Goal: Information Seeking & Learning: Learn about a topic

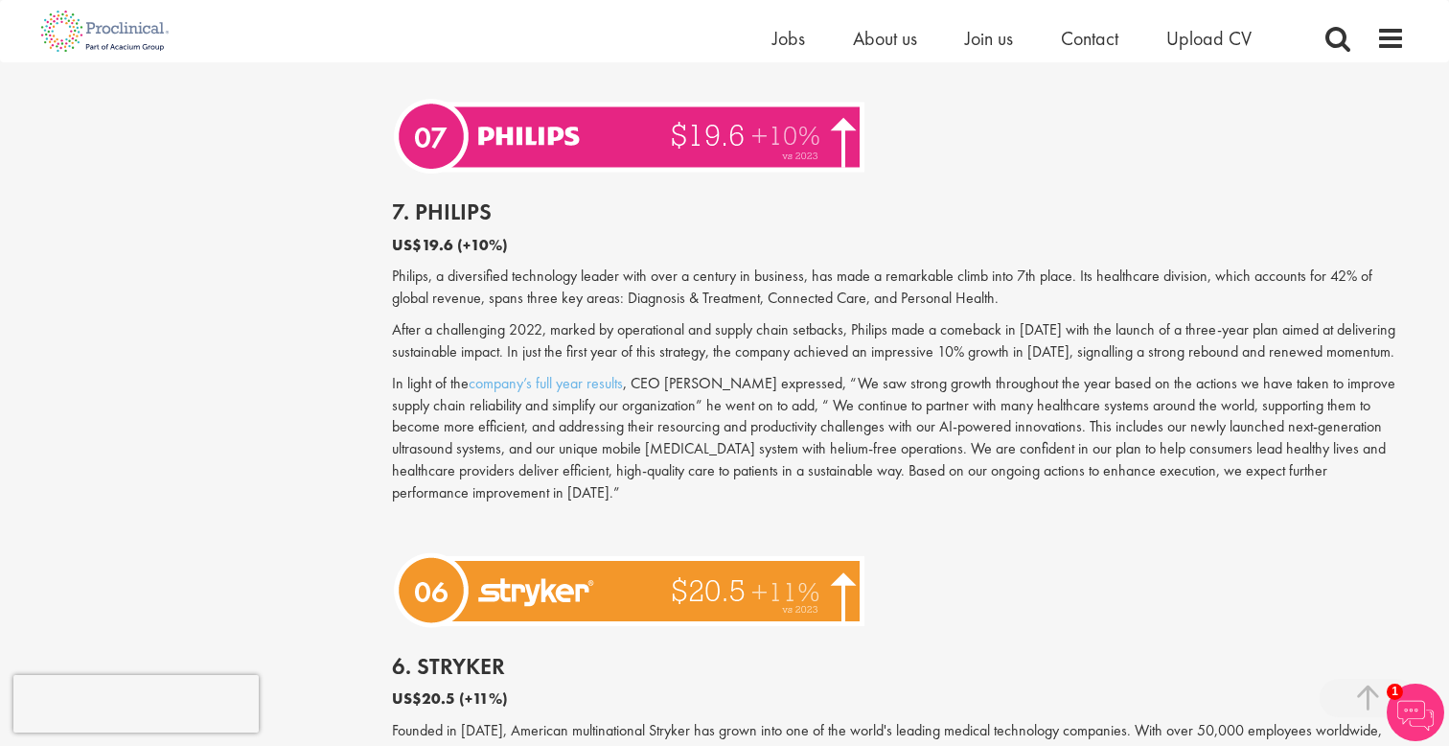
scroll to position [2817, 0]
click at [710, 265] on p "Philips, a diversified technology leader with over a century in business, has m…" at bounding box center [899, 287] width 1014 height 44
click at [726, 319] on p "After a challenging 2022, marked by operational and supply chain setbacks, Phil…" at bounding box center [899, 341] width 1014 height 44
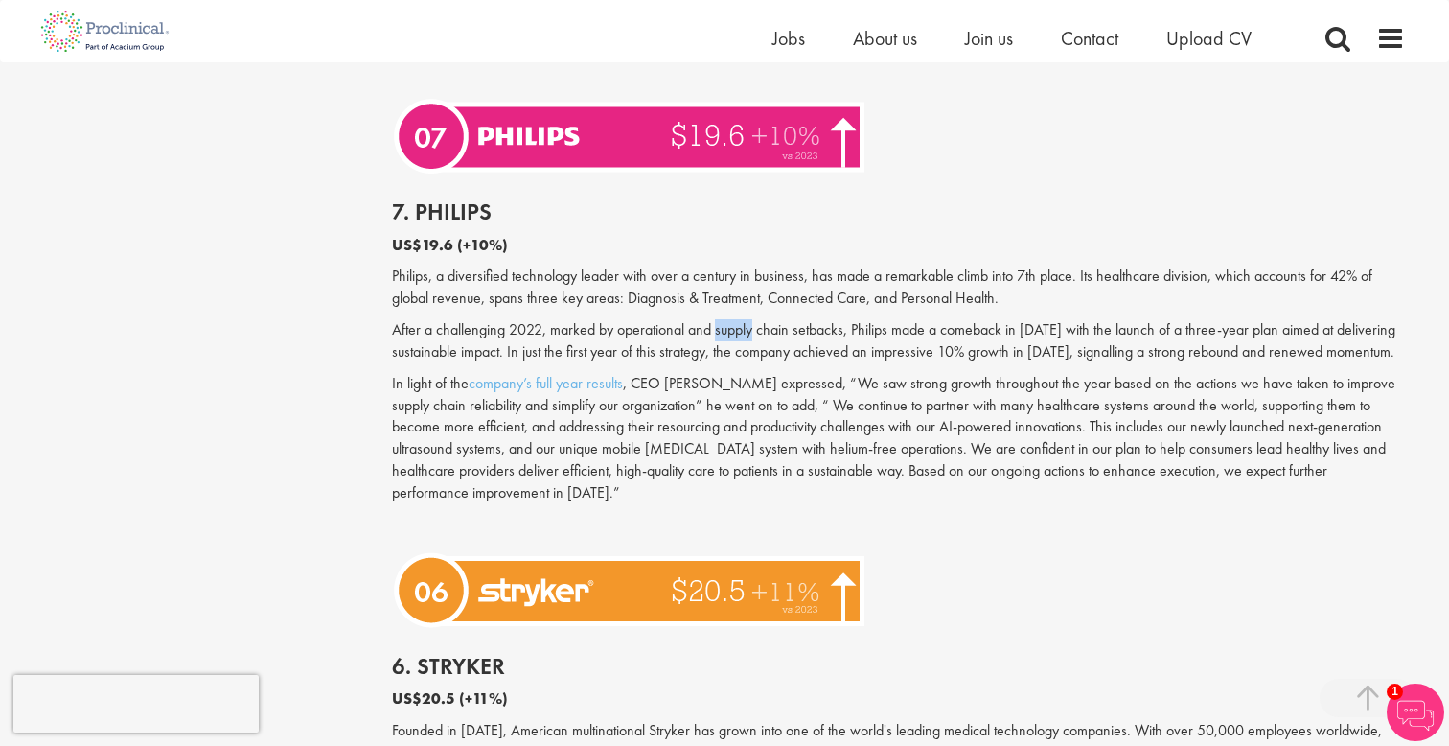
click at [726, 319] on p "After a challenging 2022, marked by operational and supply chain setbacks, Phil…" at bounding box center [899, 341] width 1014 height 44
click at [1043, 404] on p "In light of the company’s full year results , CEO [PERSON_NAME] expressed, “We …" at bounding box center [899, 438] width 1014 height 131
click at [895, 373] on p "In light of the company’s full year results , CEO [PERSON_NAME] expressed, “We …" at bounding box center [899, 438] width 1014 height 131
click at [707, 373] on p "In light of the company’s full year results , CEO [PERSON_NAME] expressed, “We …" at bounding box center [899, 438] width 1014 height 131
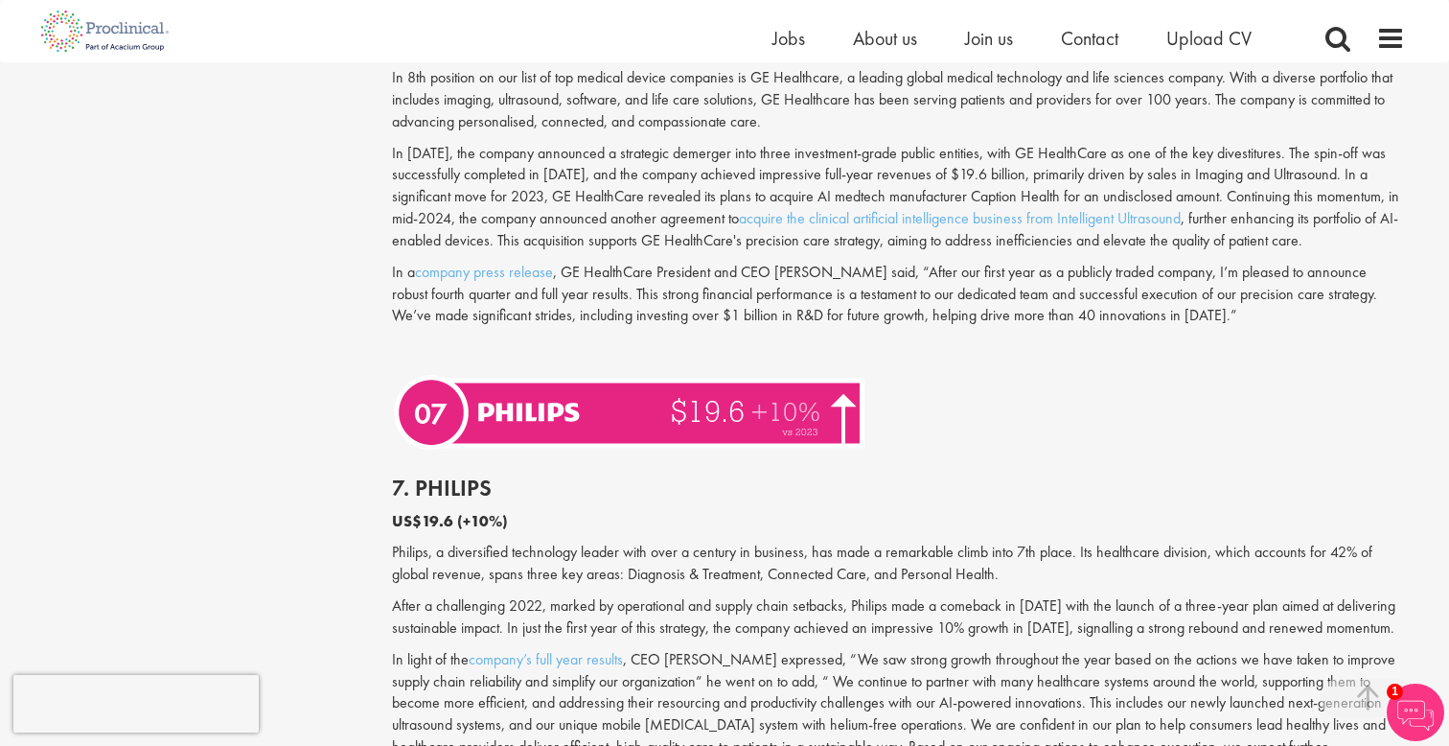
scroll to position [2542, 0]
drag, startPoint x: 1069, startPoint y: 518, endPoint x: 1234, endPoint y: 516, distance: 165.8
click at [1236, 541] on p "Philips, a diversified technology leader with over a century in business, has m…" at bounding box center [899, 563] width 1014 height 44
click at [1234, 541] on p "Philips, a diversified technology leader with over a century in business, has m…" at bounding box center [899, 563] width 1014 height 44
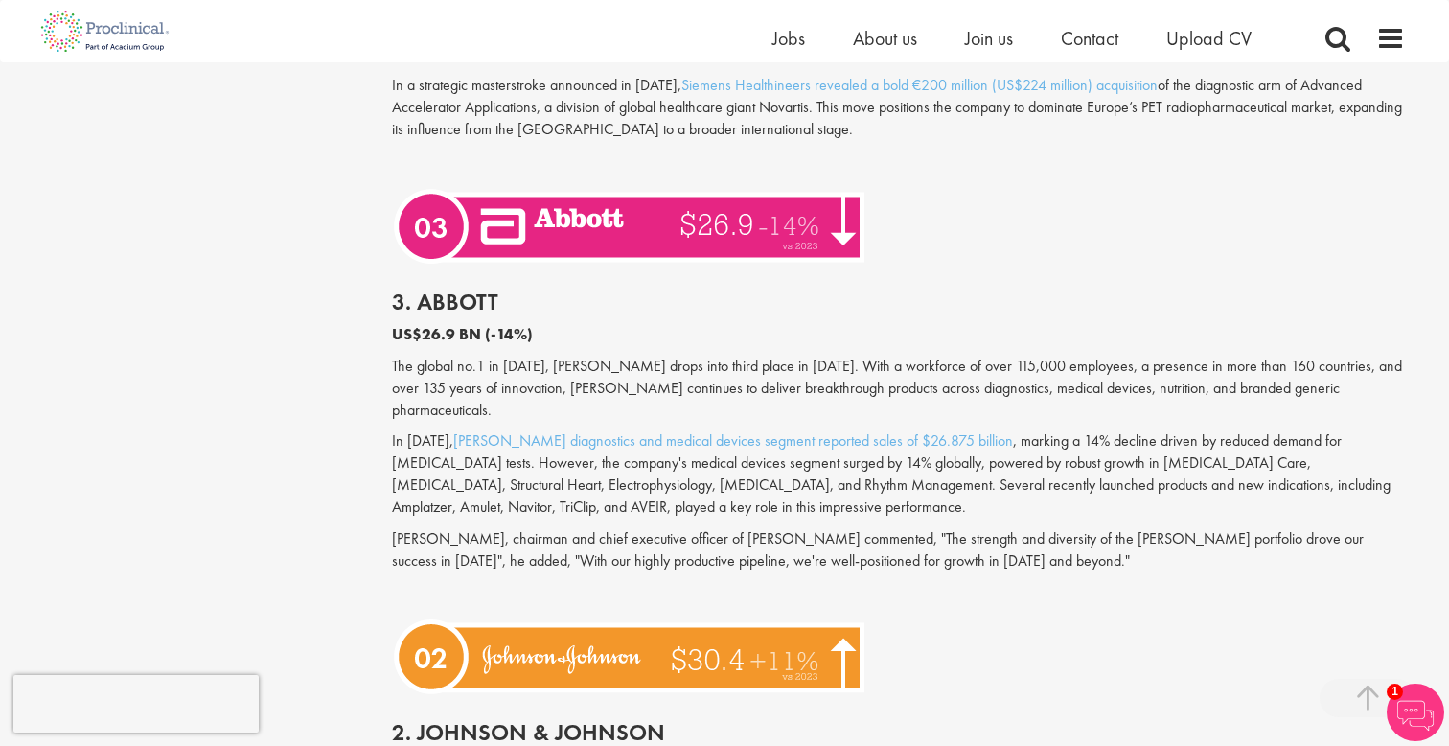
scroll to position [4459, 0]
